Goal: Task Accomplishment & Management: Use online tool/utility

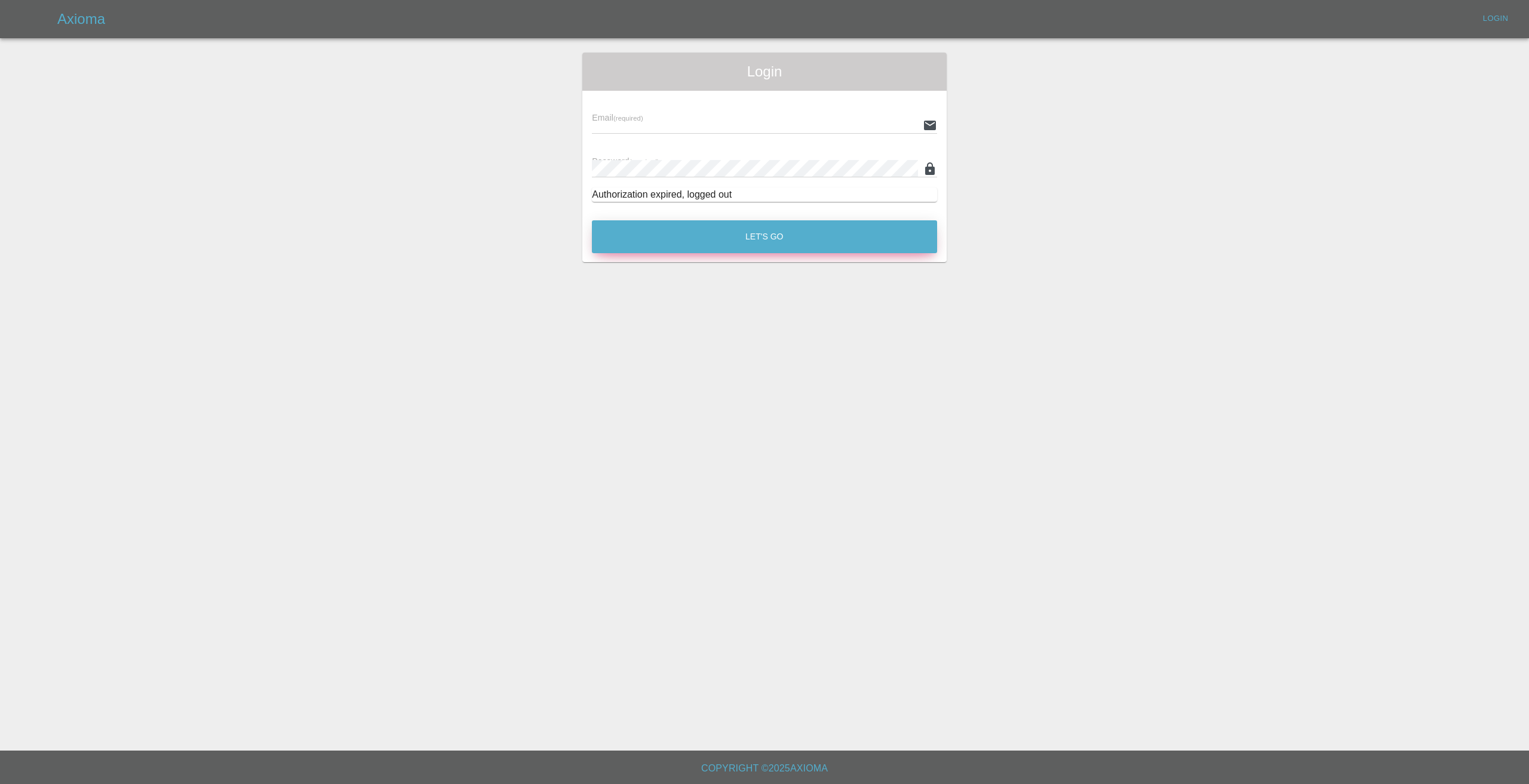
type input "[EMAIL_ADDRESS][DOMAIN_NAME]"
click at [742, 235] on button "Let's Go" at bounding box center [764, 237] width 345 height 33
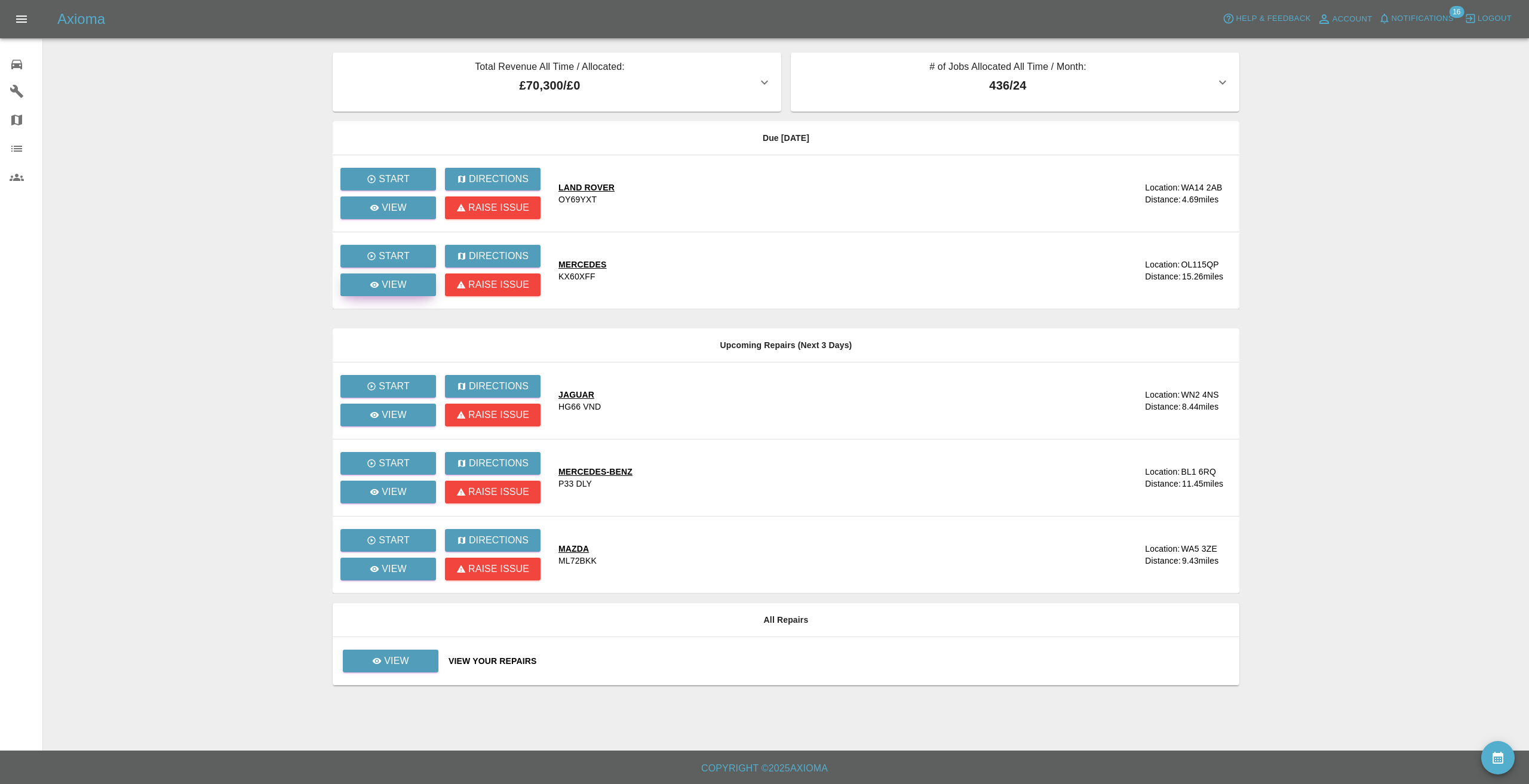
click at [393, 284] on p "View" at bounding box center [394, 284] width 25 height 14
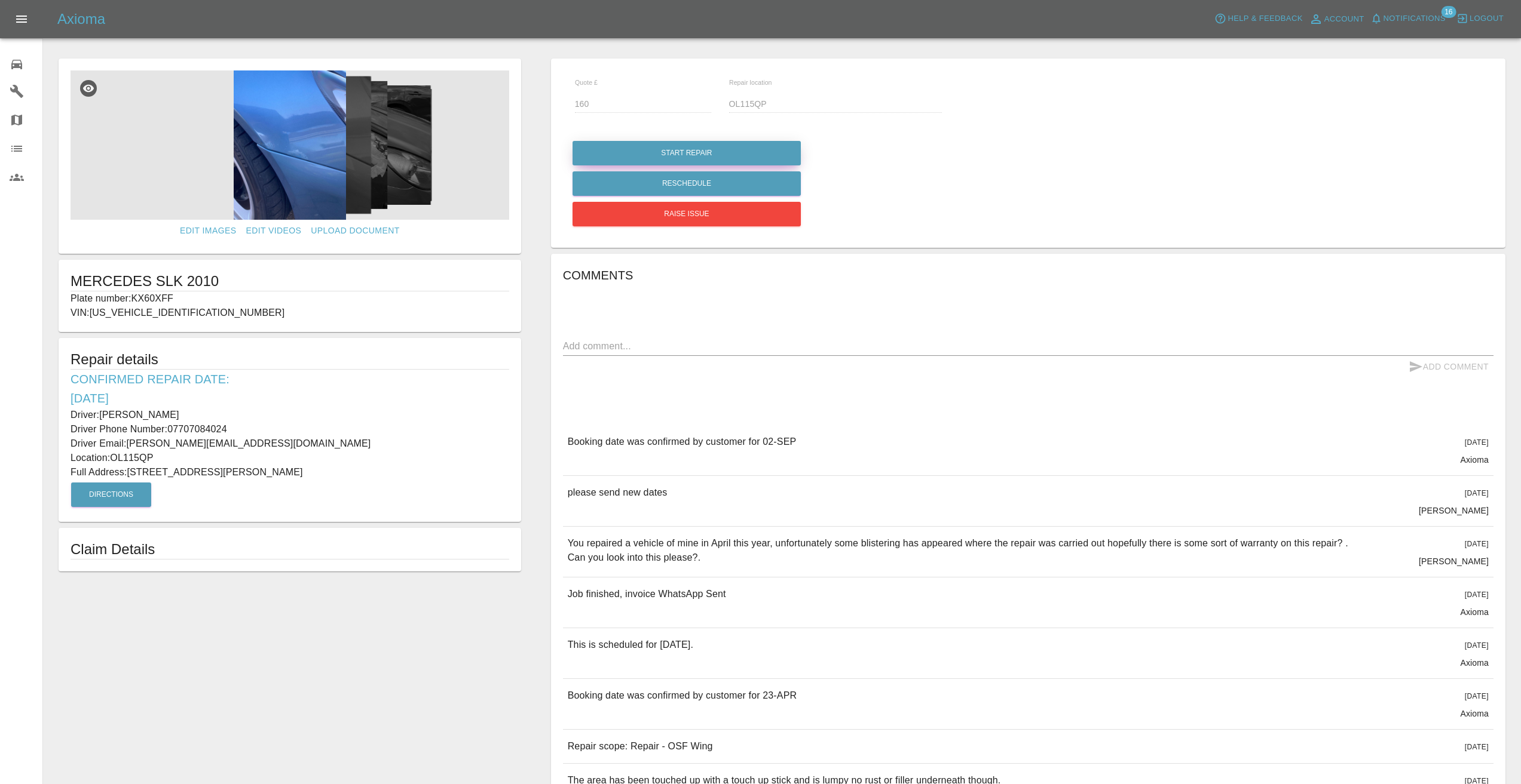
click at [598, 144] on button "Start Repair" at bounding box center [686, 154] width 228 height 25
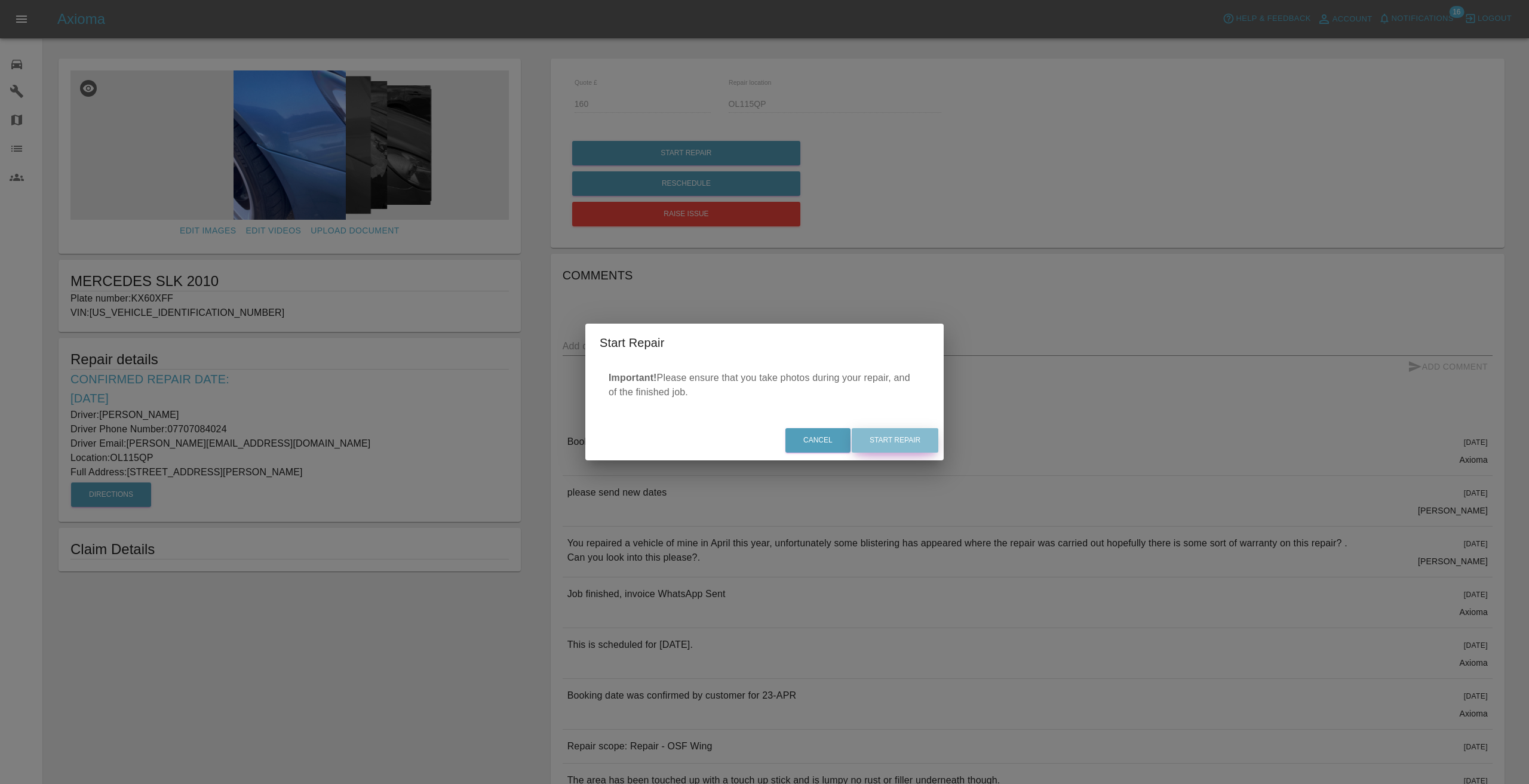
click at [885, 442] on button "Start Repair" at bounding box center [895, 441] width 87 height 25
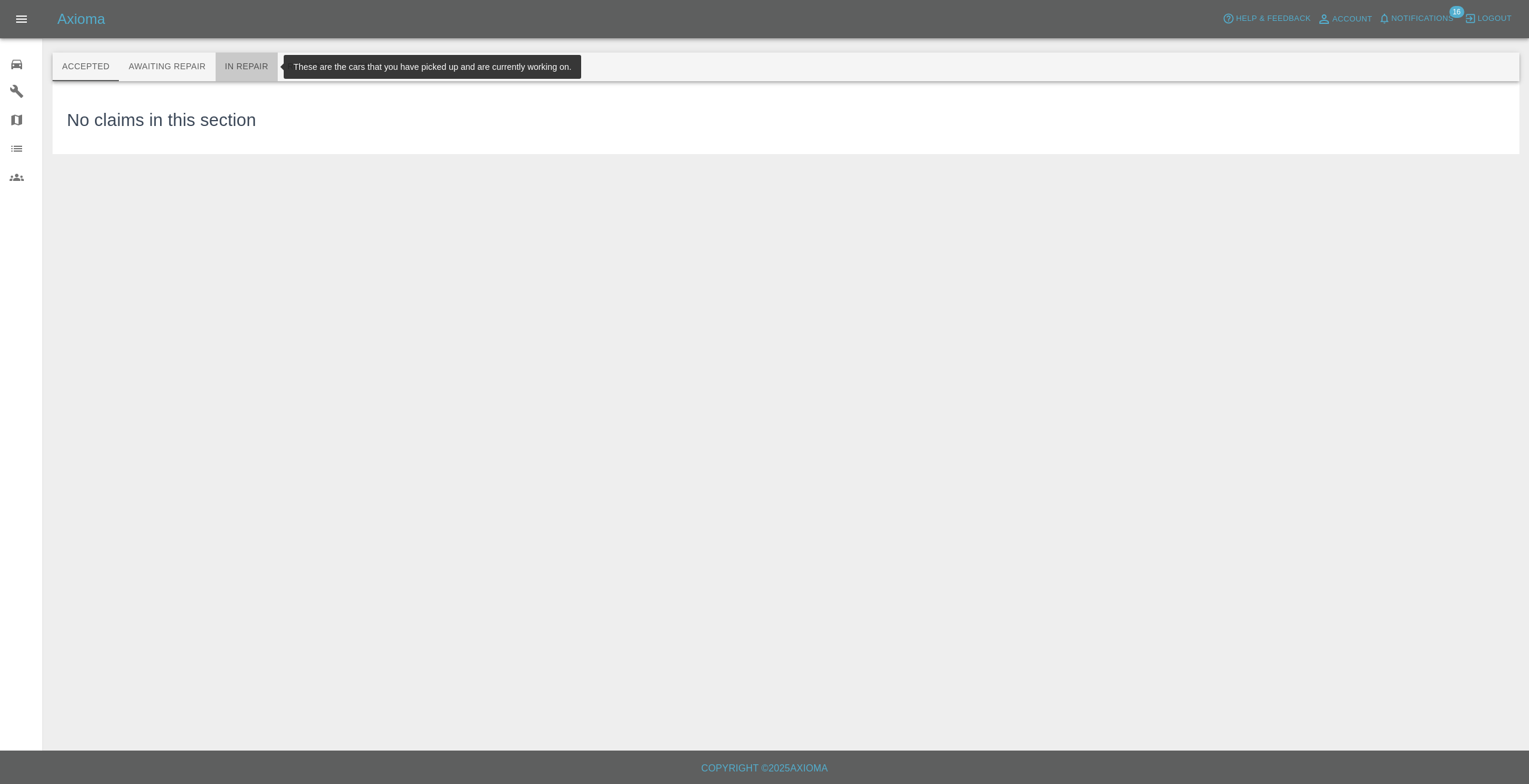
click at [243, 64] on button "In Repair" at bounding box center [246, 67] width 63 height 28
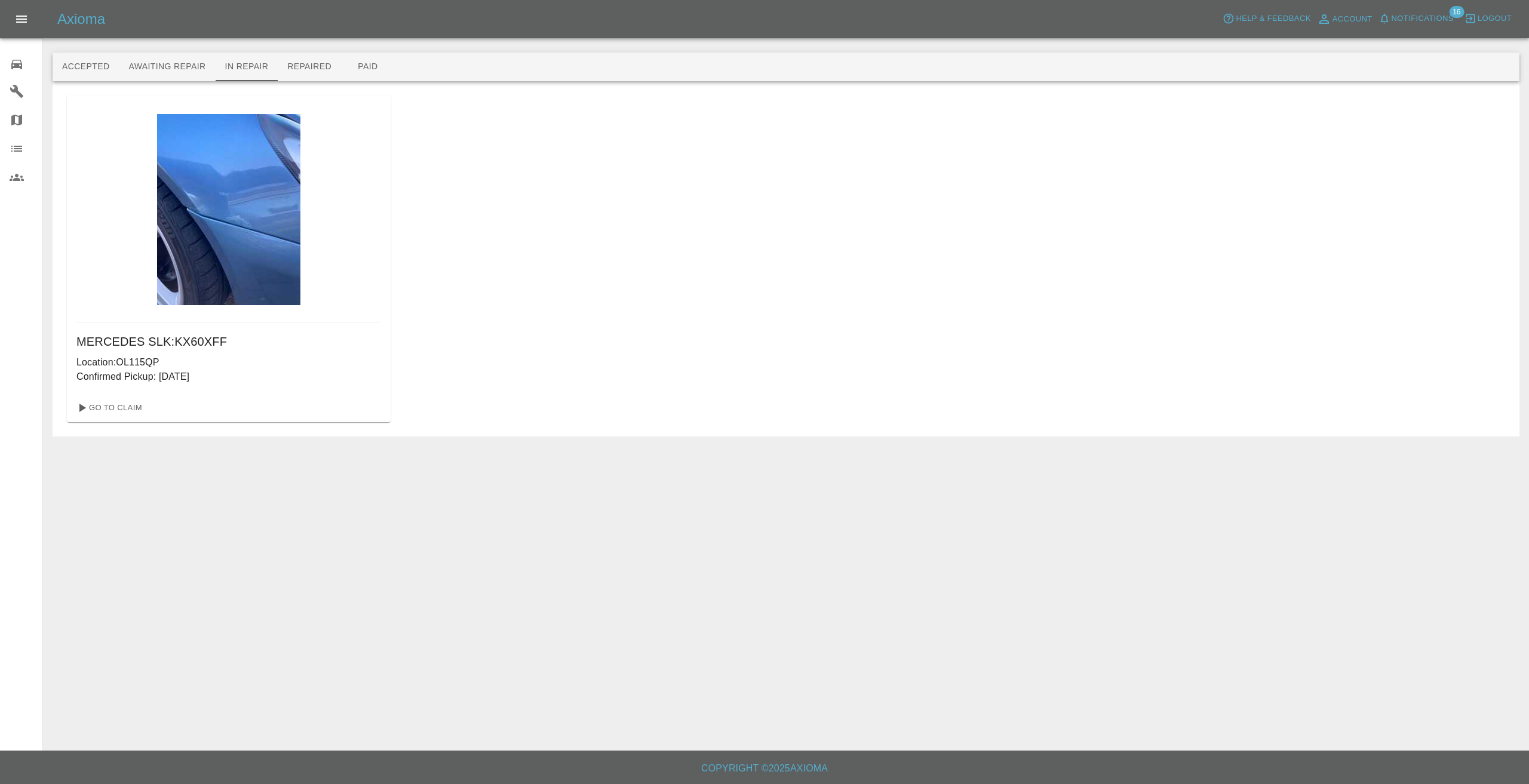
click at [97, 593] on main "Accepted Awaiting Repair In Repair Repaired Paid MERCEDES SLK : KX60XFF Locatio…" at bounding box center [764, 375] width 1529 height 751
click at [113, 411] on link "Go To Claim" at bounding box center [108, 407] width 74 height 19
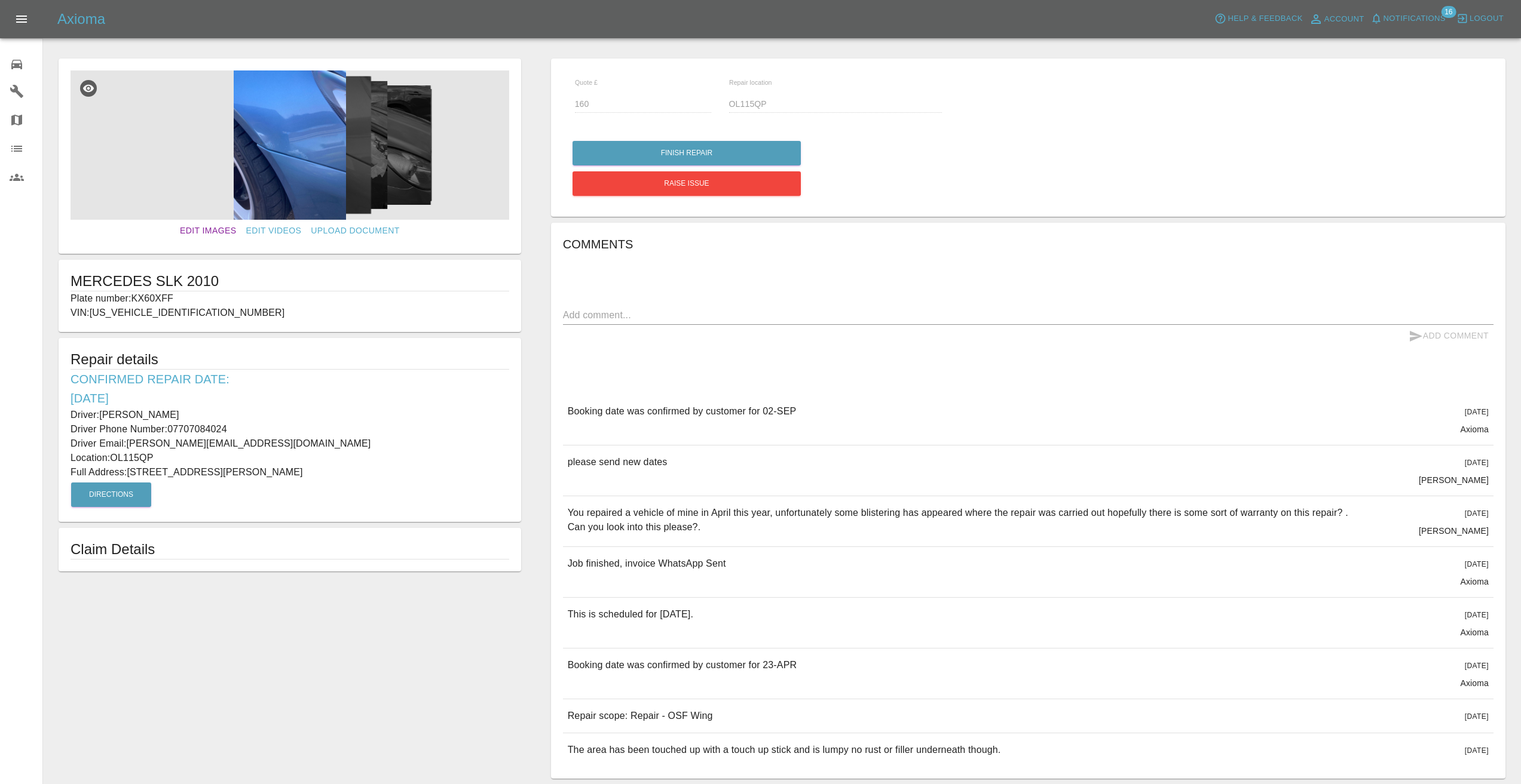
click at [200, 227] on link "Edit Images" at bounding box center [208, 231] width 66 height 22
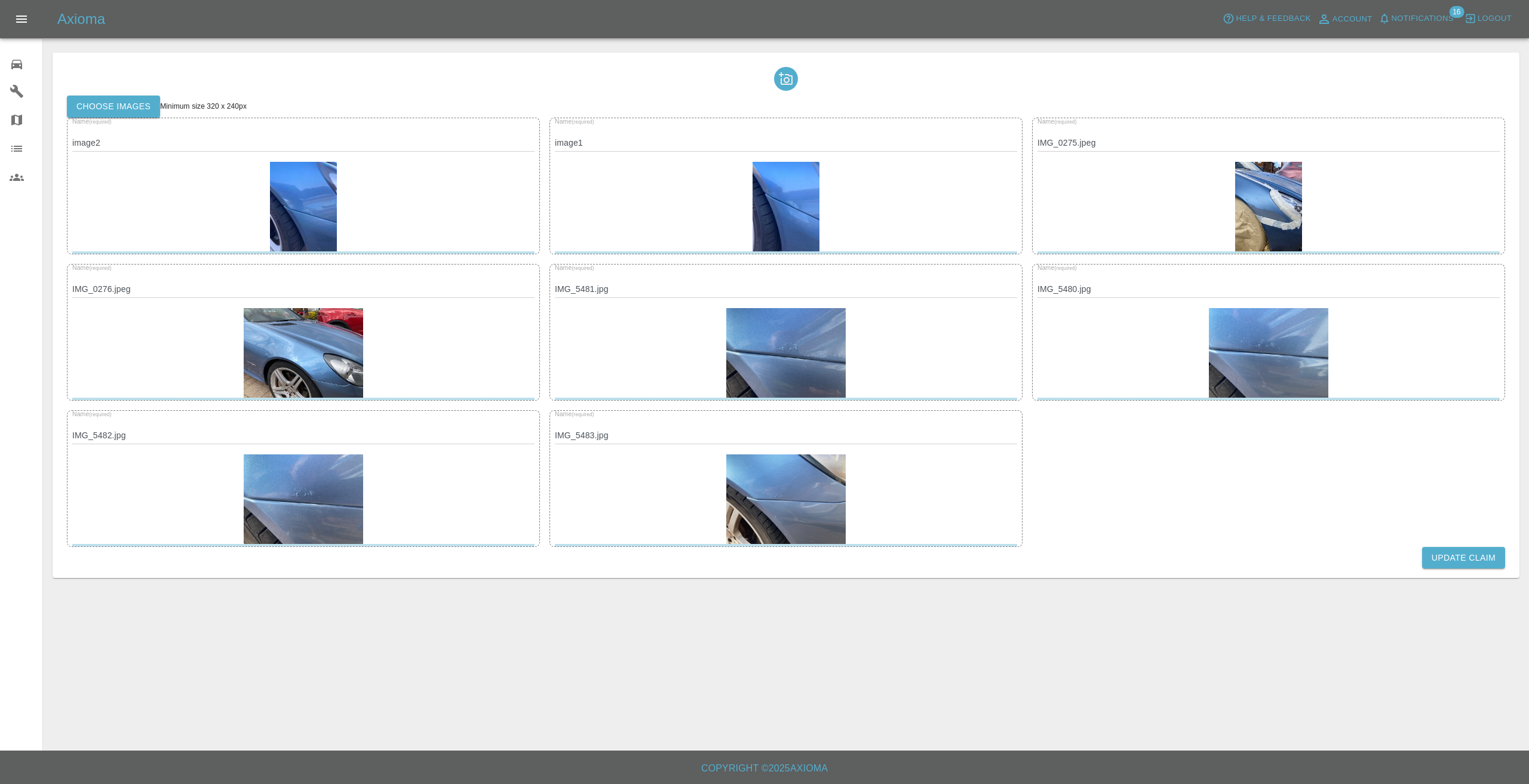
click at [115, 105] on label "Choose images" at bounding box center [113, 107] width 93 height 22
click at [0, 0] on input "Choose images" at bounding box center [0, 0] width 0 height 0
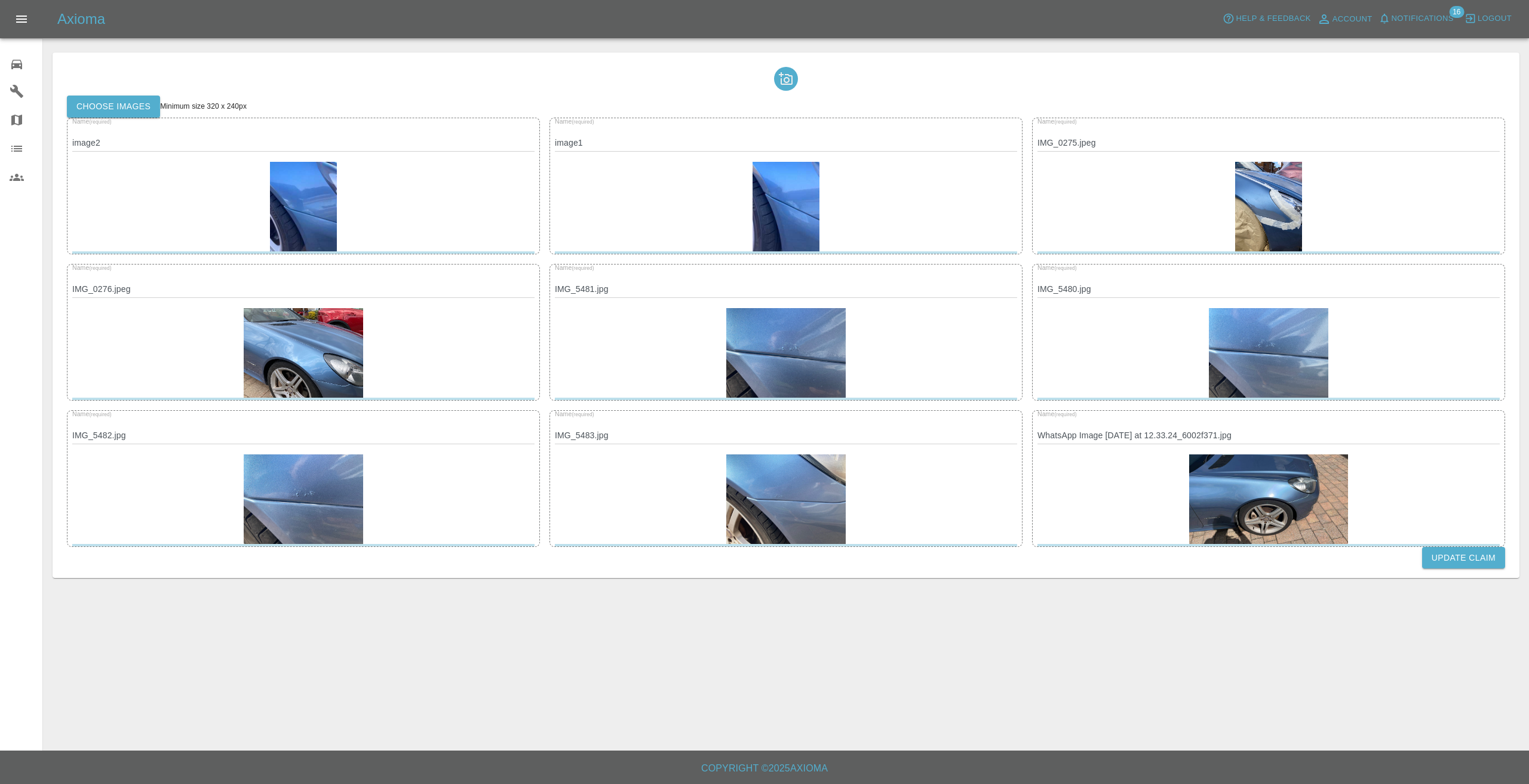
click at [1463, 555] on button "Update Claim" at bounding box center [1463, 558] width 83 height 22
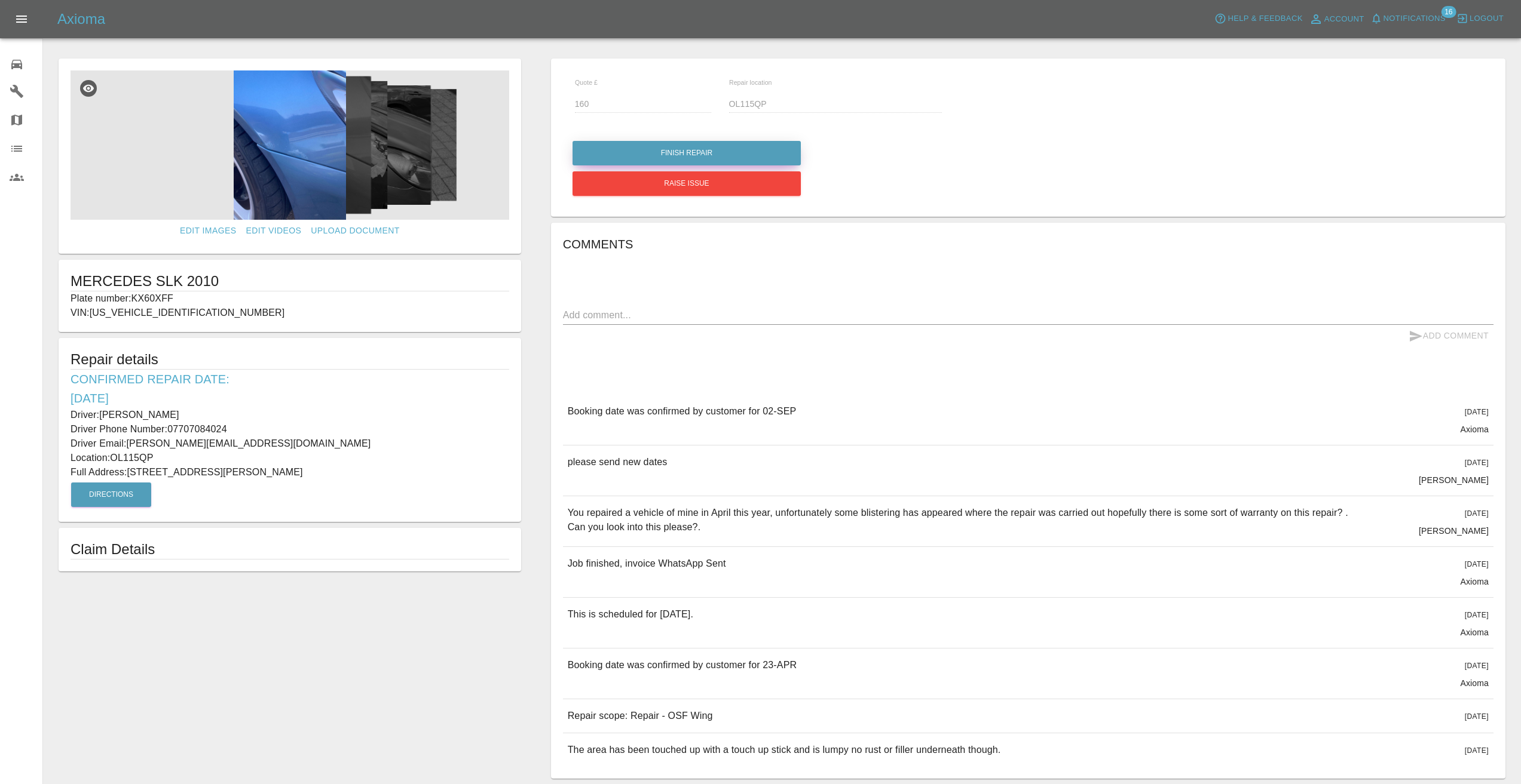
click at [644, 147] on button "Finish Repair" at bounding box center [686, 154] width 228 height 25
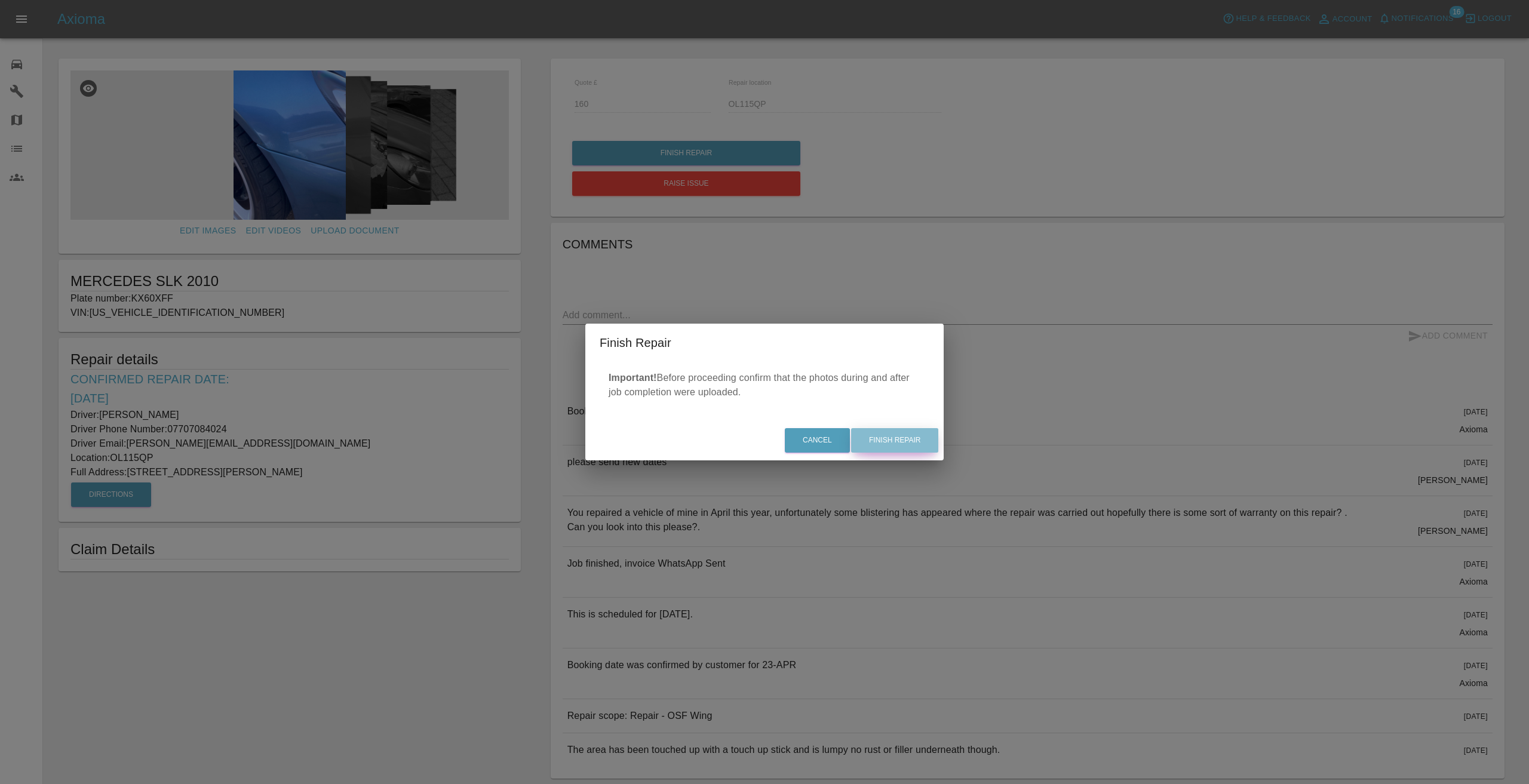
click at [900, 440] on button "Finish Repair" at bounding box center [894, 441] width 87 height 25
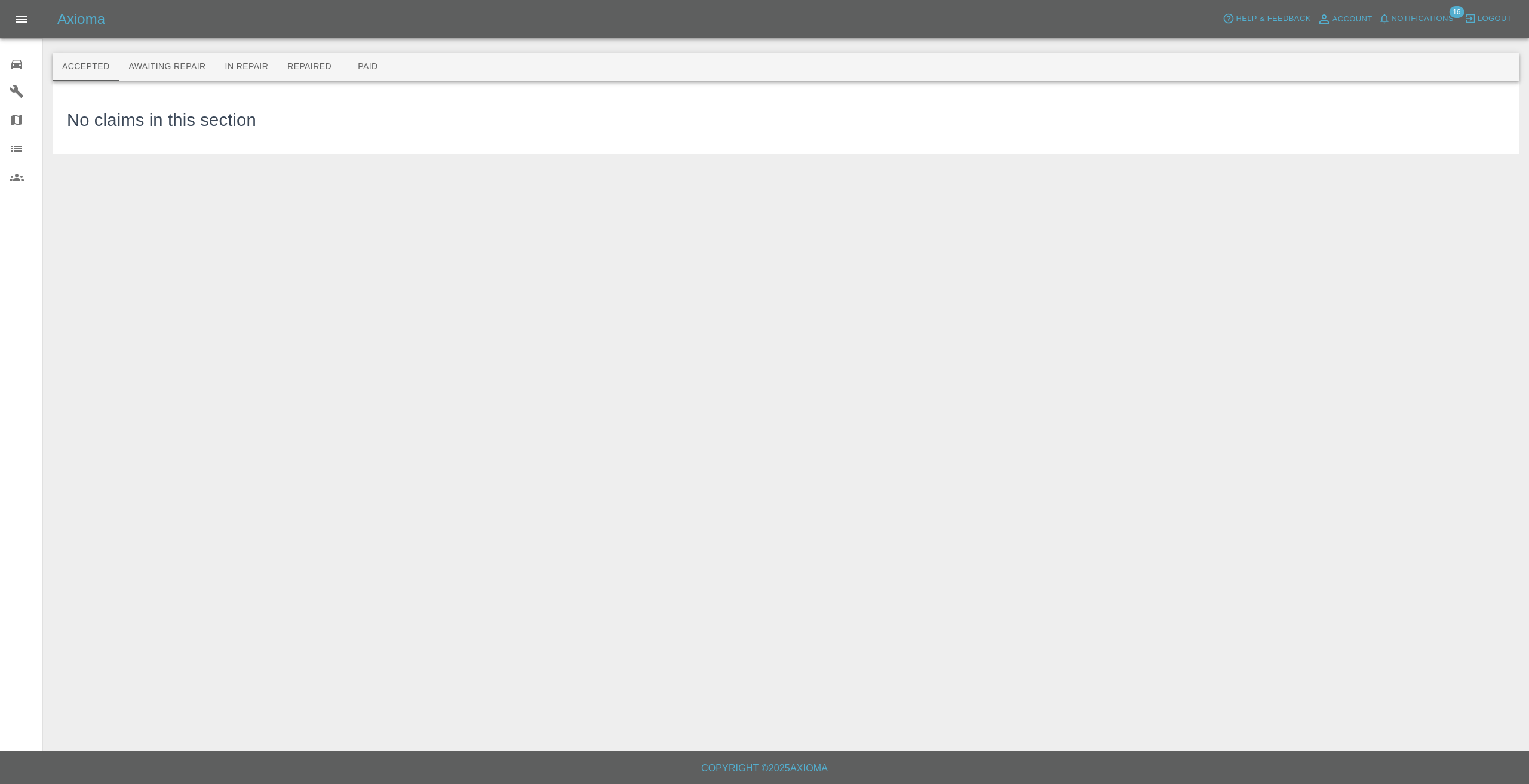
click at [16, 63] on icon at bounding box center [16, 64] width 14 height 14
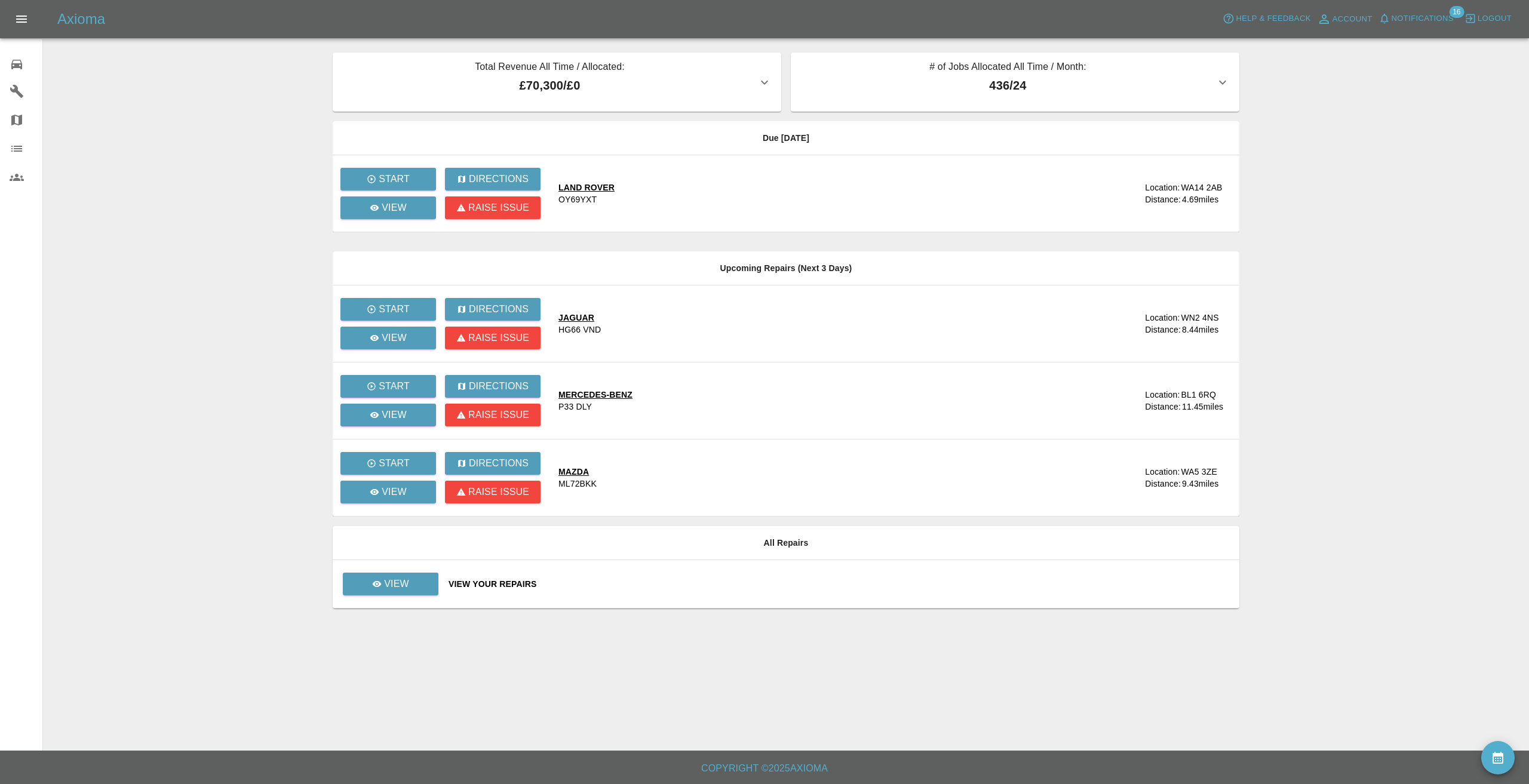
click at [193, 141] on main "Total Revenue All Time / Allocated: £70,300 / £0 Sprayway Smart Repairs NW : £7…" at bounding box center [764, 375] width 1529 height 751
click at [1407, 10] on button "Notifications" at bounding box center [1416, 19] width 81 height 19
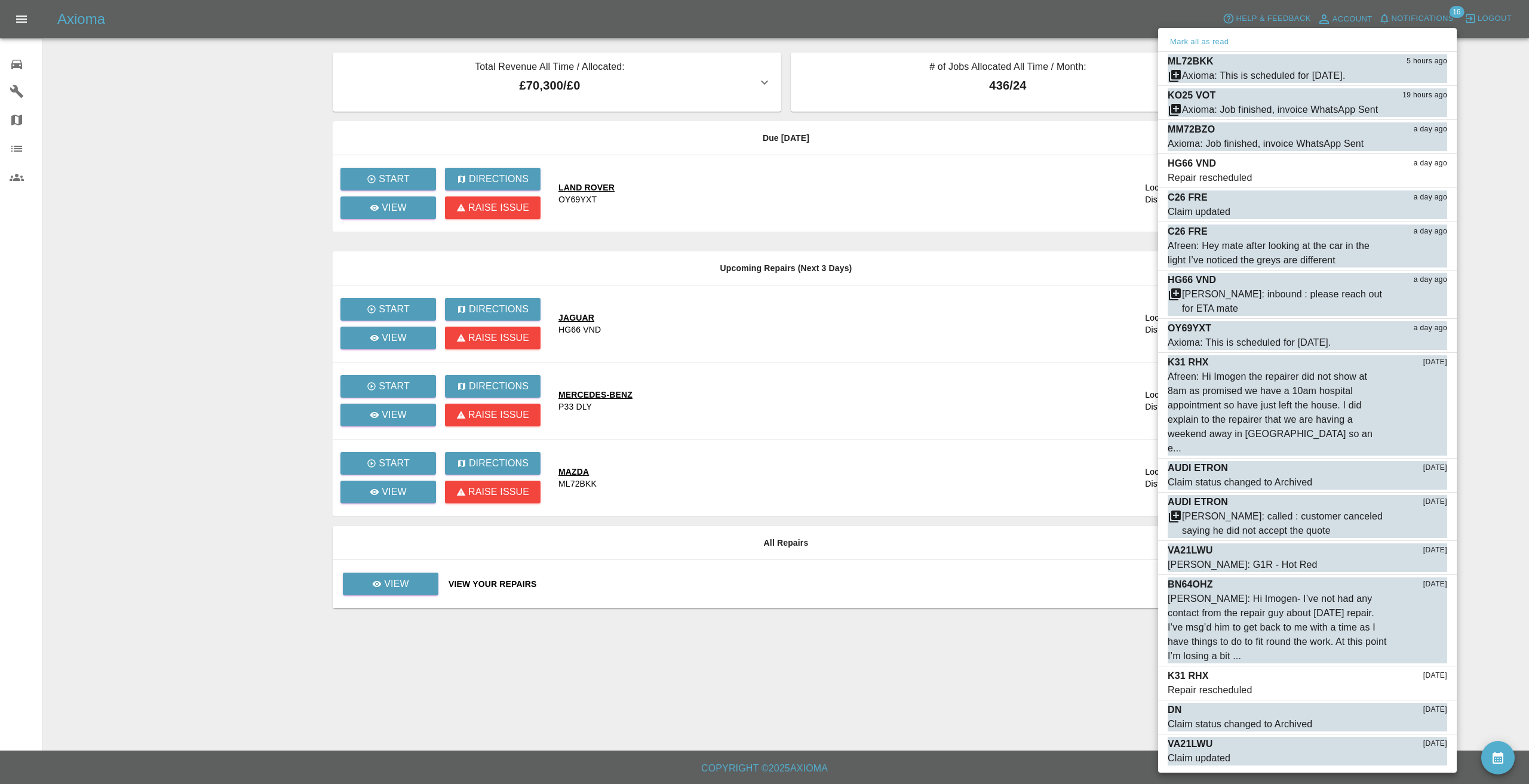
click at [943, 7] on div at bounding box center [764, 392] width 1529 height 784
